Goal: Navigation & Orientation: Understand site structure

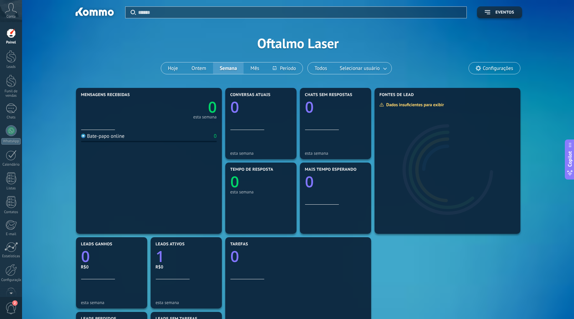
click at [14, 60] on div at bounding box center [11, 56] width 10 height 13
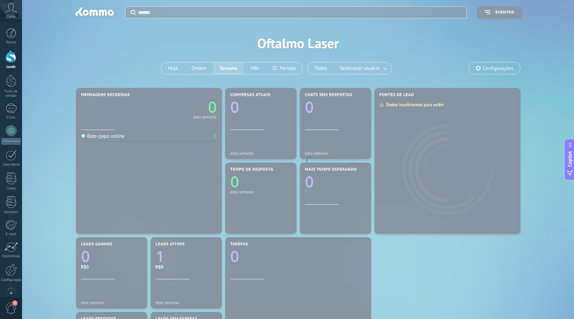
click at [10, 74] on div "Painel Leads Funil de vendas Chats WhatsApp" at bounding box center [11, 170] width 22 height 285
click at [8, 81] on div at bounding box center [11, 81] width 10 height 13
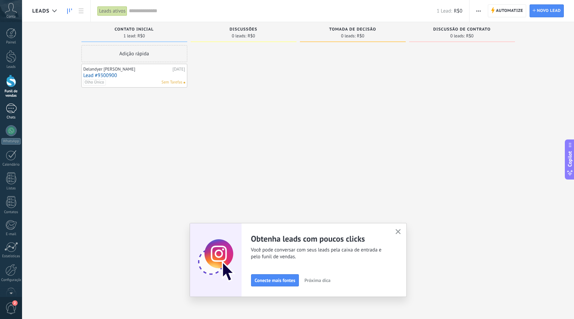
click at [12, 112] on div at bounding box center [11, 108] width 11 height 10
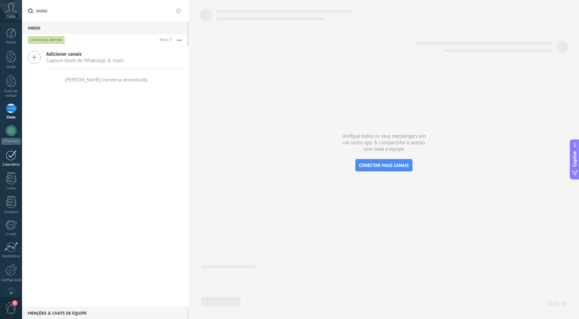
click at [12, 160] on link "Calendário" at bounding box center [11, 158] width 22 height 17
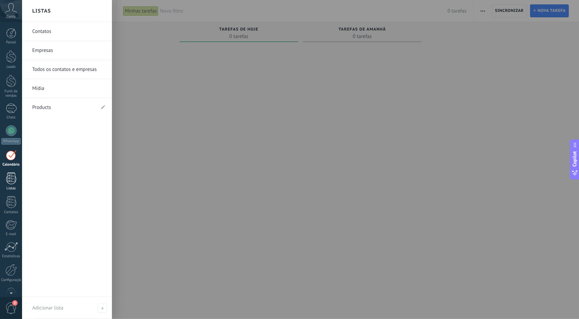
click at [13, 179] on div at bounding box center [11, 178] width 10 height 12
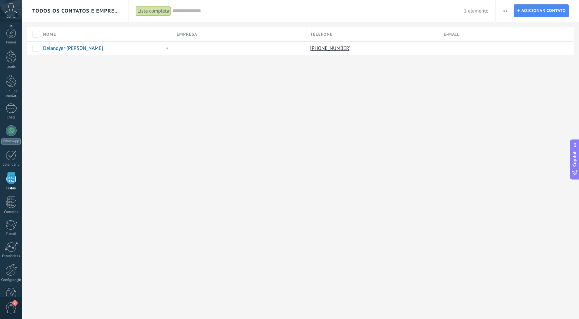
scroll to position [16, 0]
click at [15, 305] on span "2" at bounding box center [14, 302] width 5 height 5
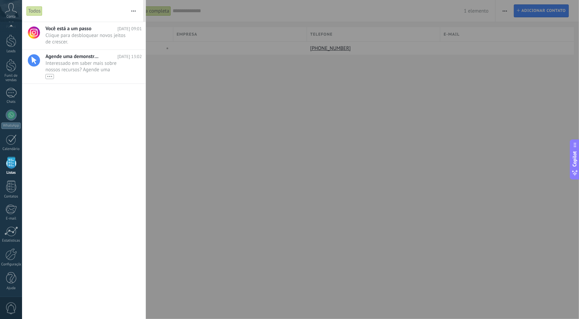
click at [332, 243] on div at bounding box center [289, 159] width 579 height 319
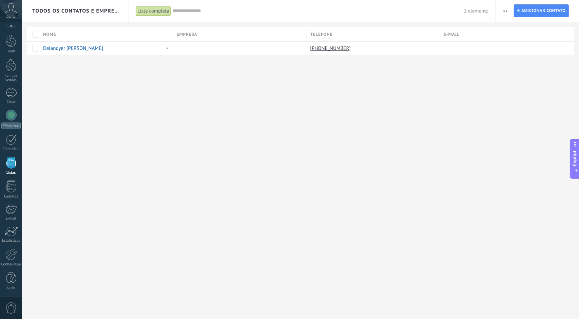
click at [574, 165] on button "Copilot" at bounding box center [574, 159] width 9 height 40
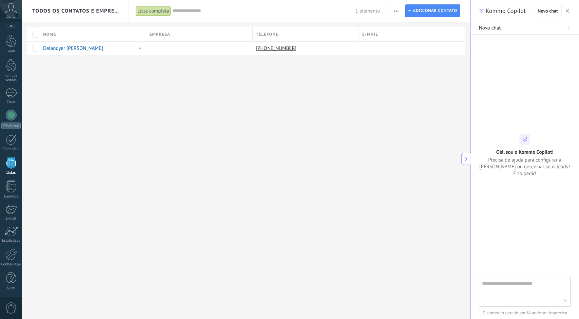
click at [570, 10] on button "button" at bounding box center [567, 11] width 7 height 8
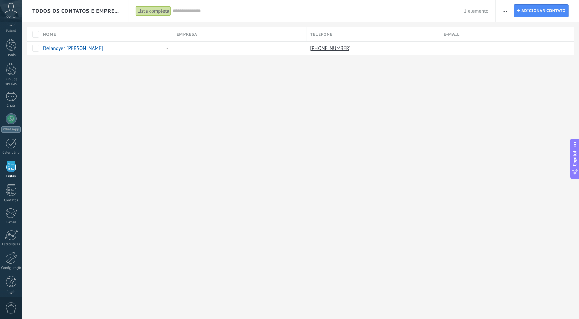
click at [4, 14] on div "Conta" at bounding box center [11, 11] width 22 height 22
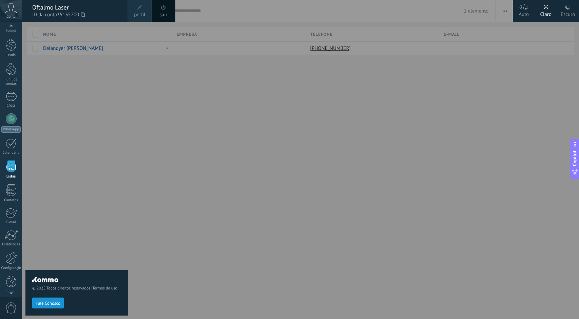
scroll to position [11, 0]
drag, startPoint x: 255, startPoint y: 225, endPoint x: 0, endPoint y: 47, distance: 311.1
click at [256, 225] on div at bounding box center [311, 159] width 579 height 319
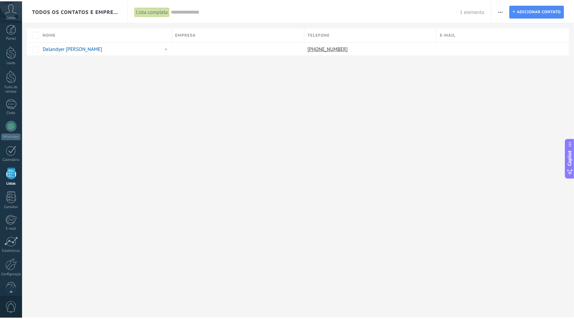
scroll to position [0, 0]
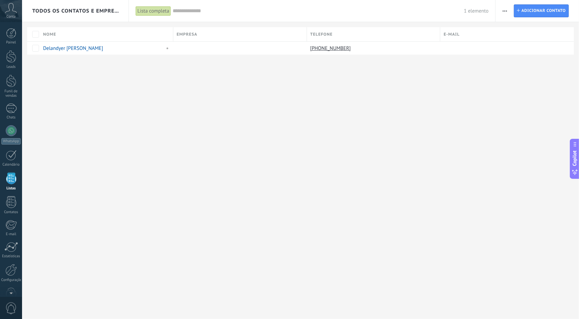
click at [14, 25] on div "Painel Leads Funil de vendas Chats WhatsApp" at bounding box center [22, 159] width 44 height 275
click at [10, 37] on div at bounding box center [11, 33] width 10 height 10
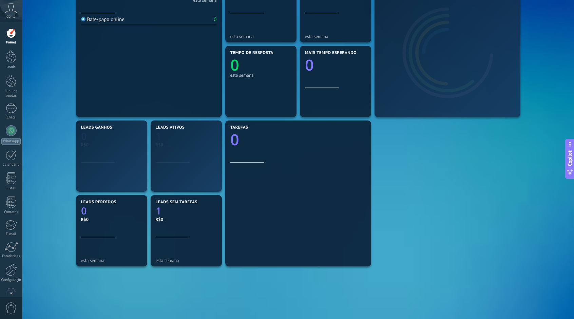
scroll to position [161, 0]
